Goal: Information Seeking & Learning: Learn about a topic

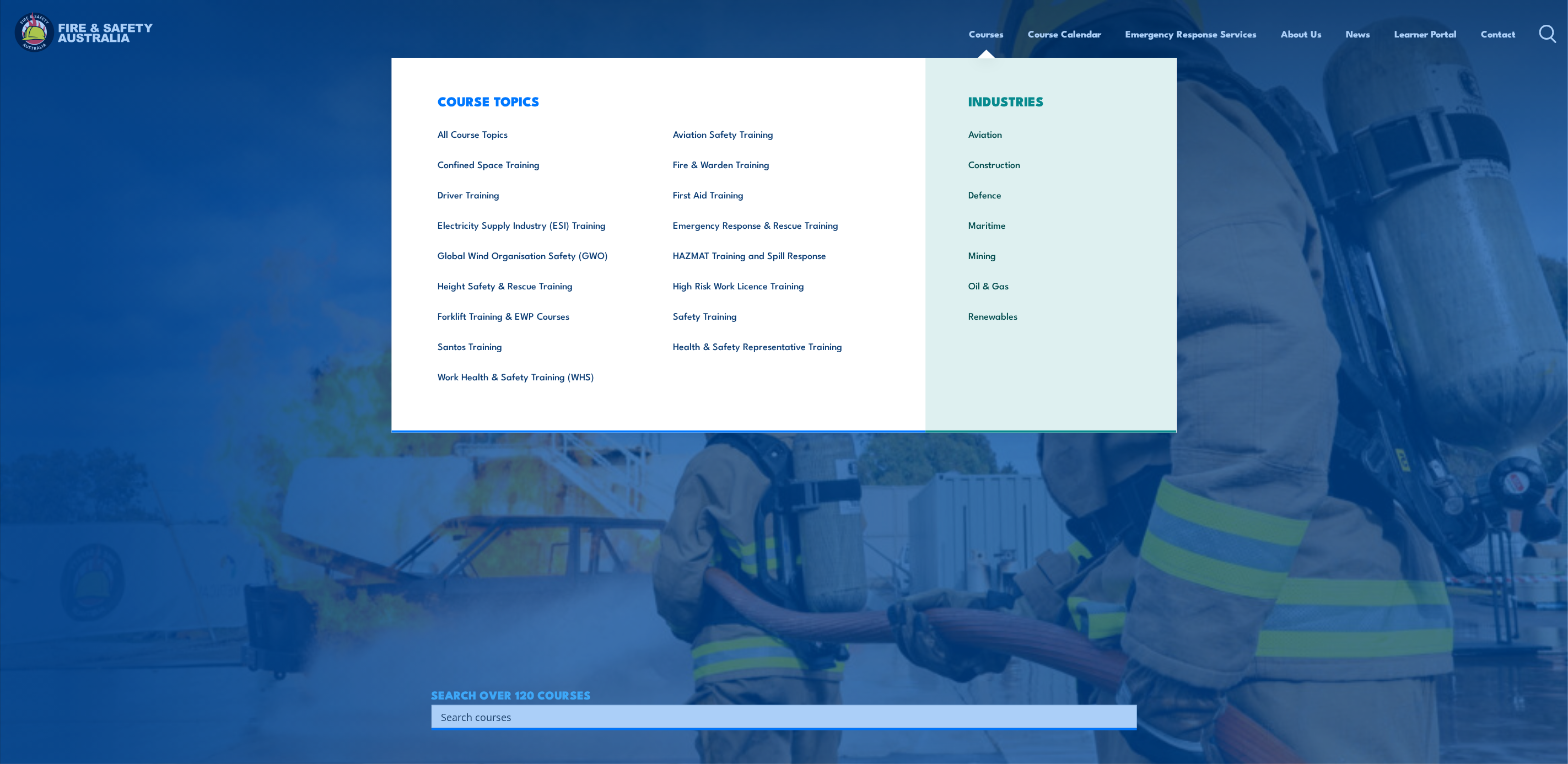
click at [997, 35] on link "Courses" at bounding box center [987, 34] width 35 height 29
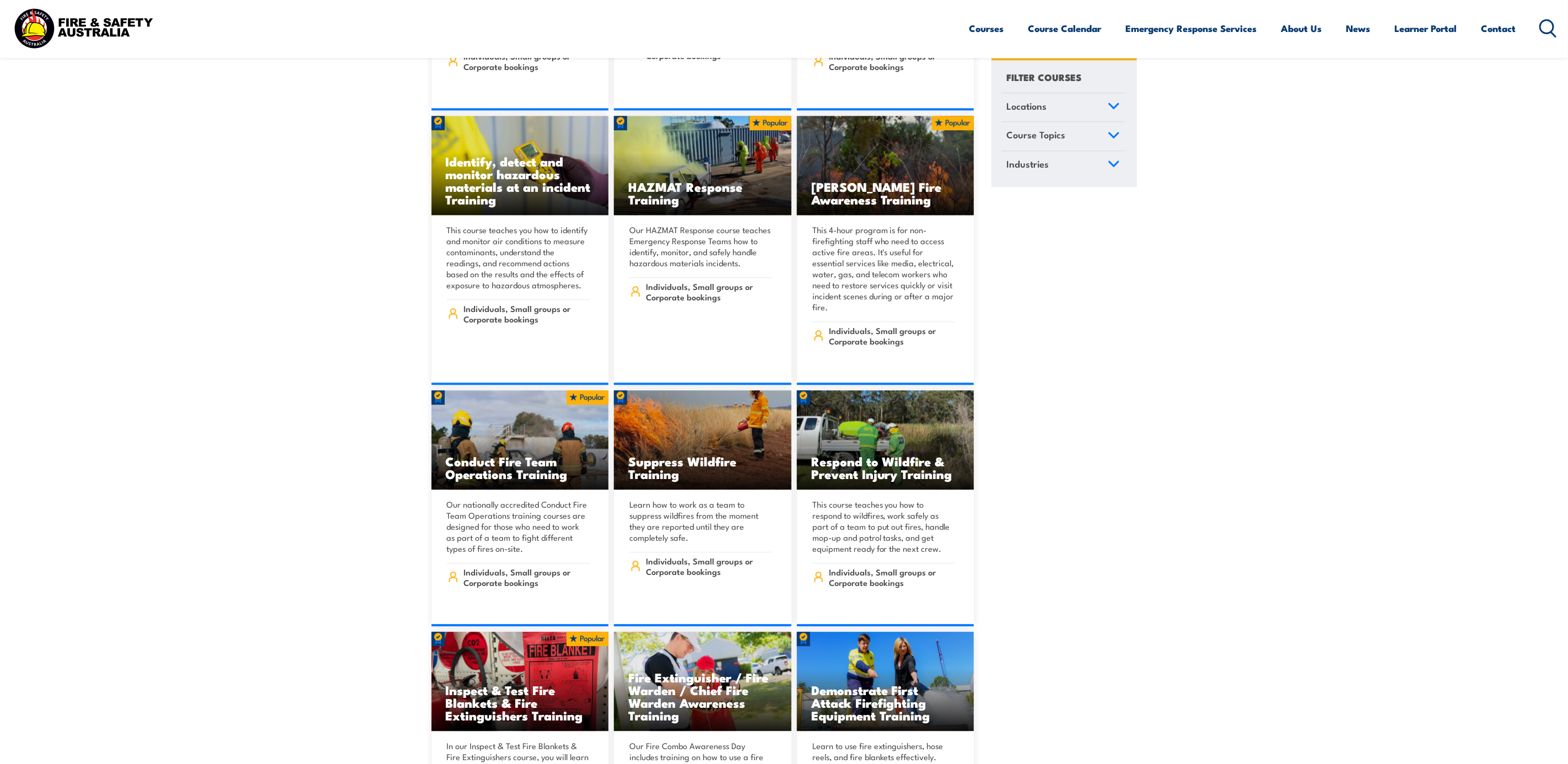
scroll to position [11331, 0]
